Goal: Navigation & Orientation: Find specific page/section

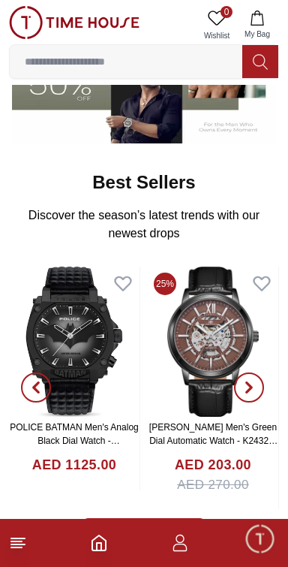
scroll to position [369, 0]
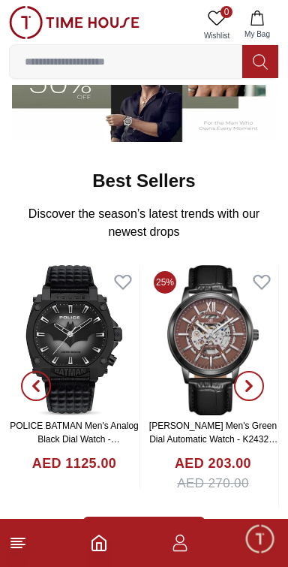
click at [20, 544] on line at bounding box center [18, 544] width 14 height 0
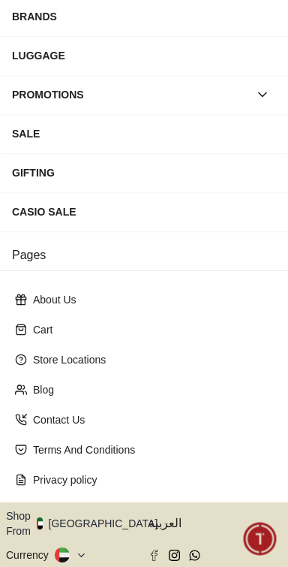
scroll to position [238, 0]
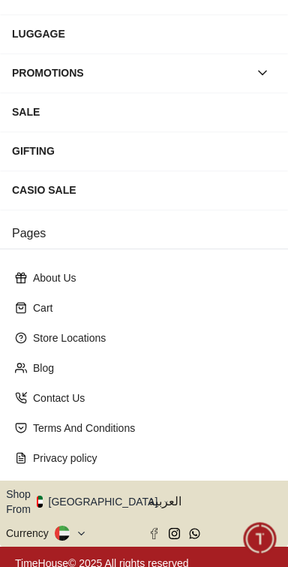
click at [165, 501] on icon "button" at bounding box center [166, 502] width 3 height 2
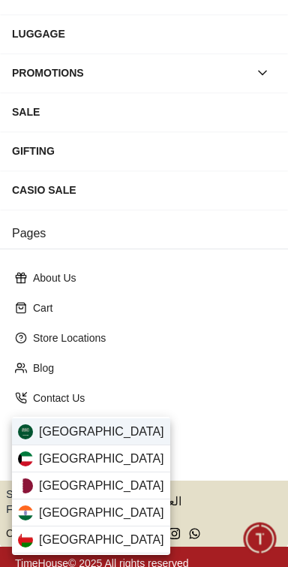
click at [104, 431] on span "[GEOGRAPHIC_DATA]" at bounding box center [101, 432] width 125 height 18
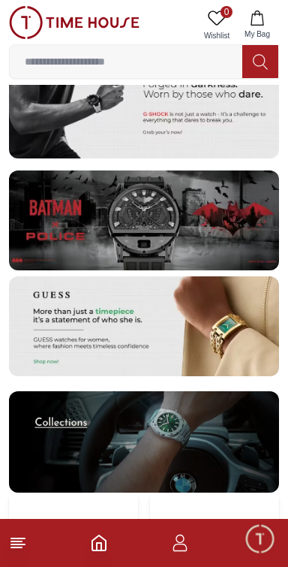
scroll to position [3151, 0]
